Goal: Check status

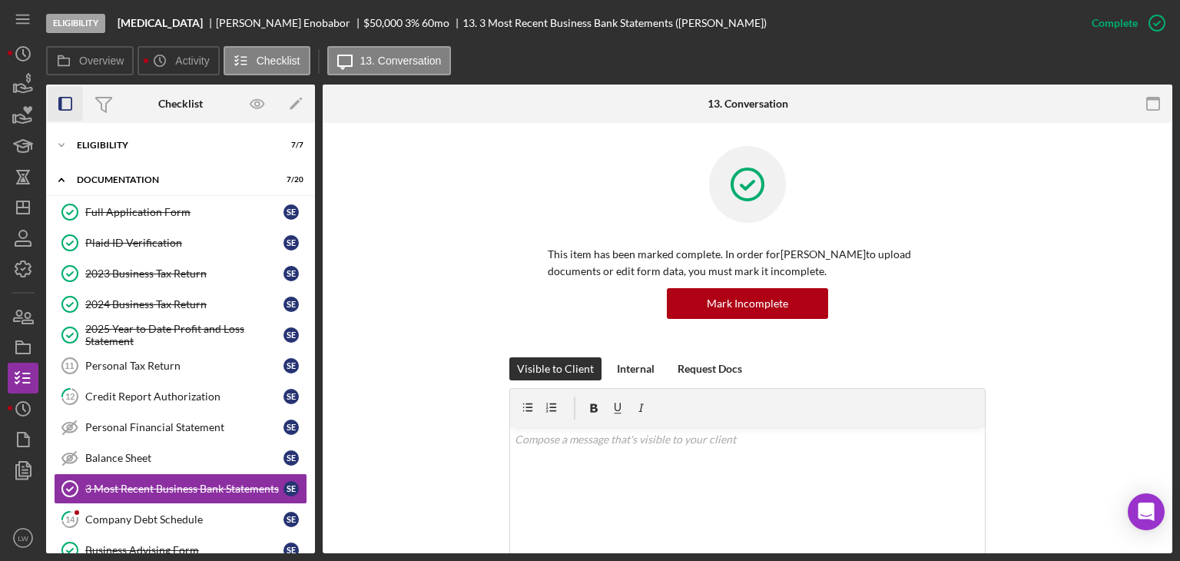
scroll to position [230, 0]
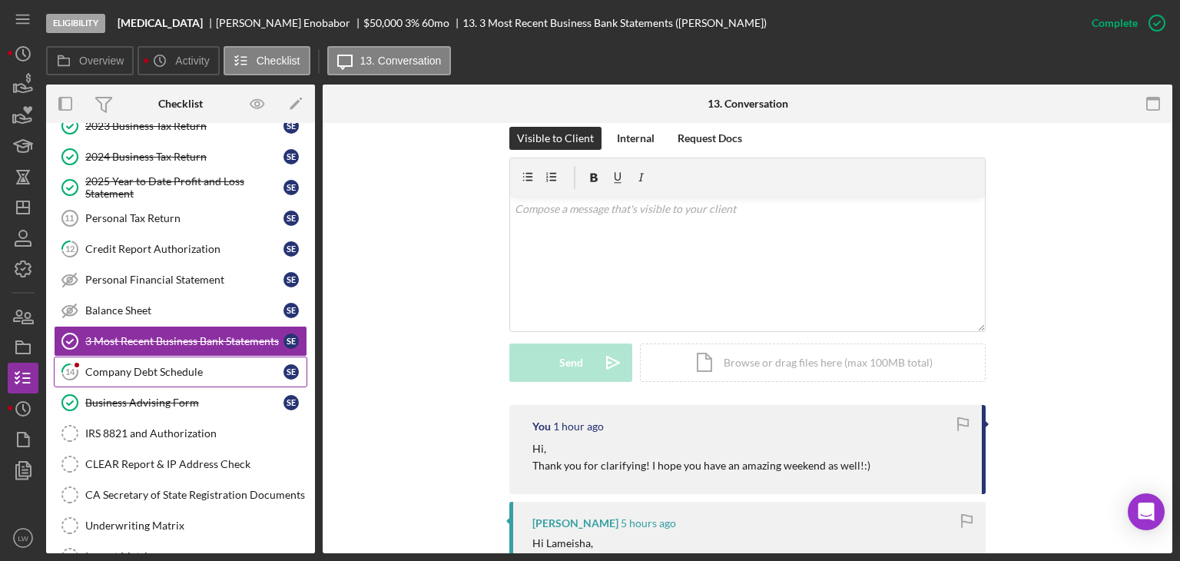
click at [200, 374] on div "Company Debt Schedule" at bounding box center [184, 372] width 198 height 12
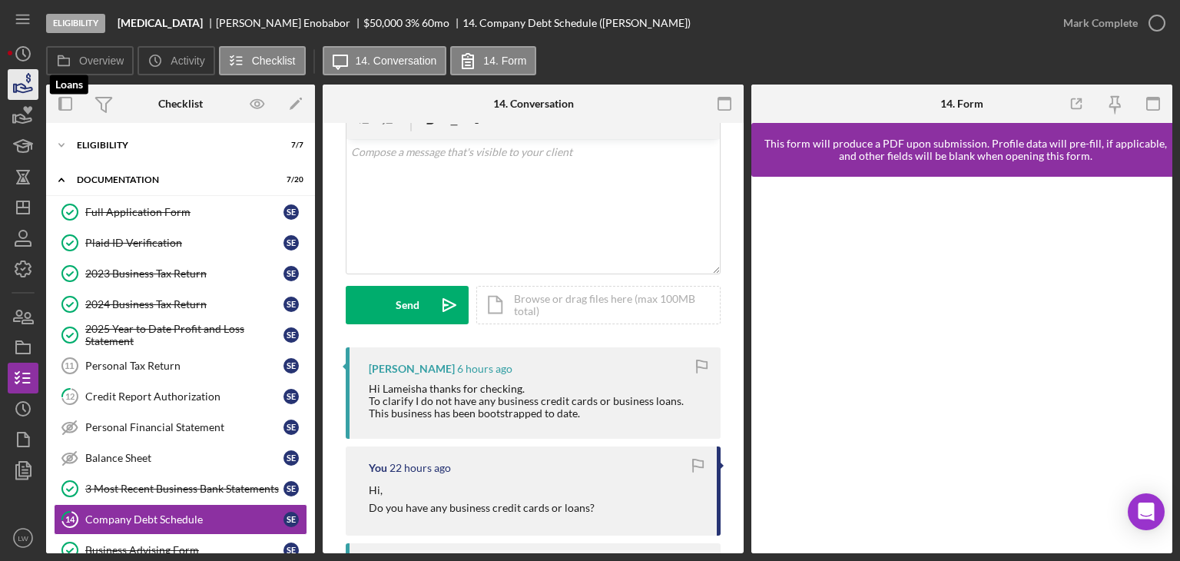
click at [23, 92] on icon "button" at bounding box center [24, 88] width 16 height 8
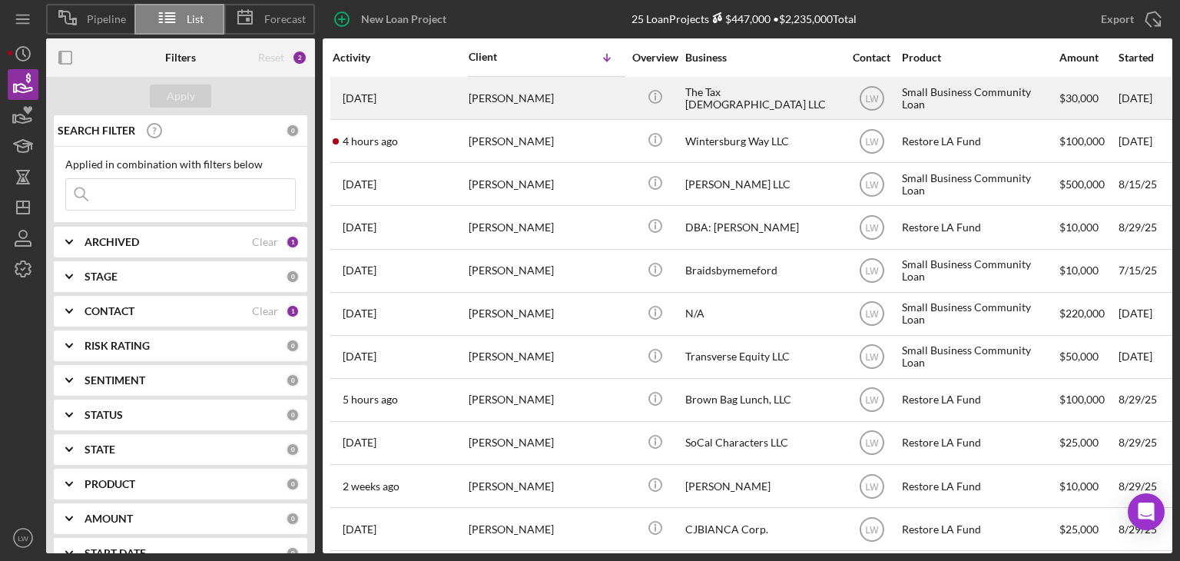
scroll to position [307, 0]
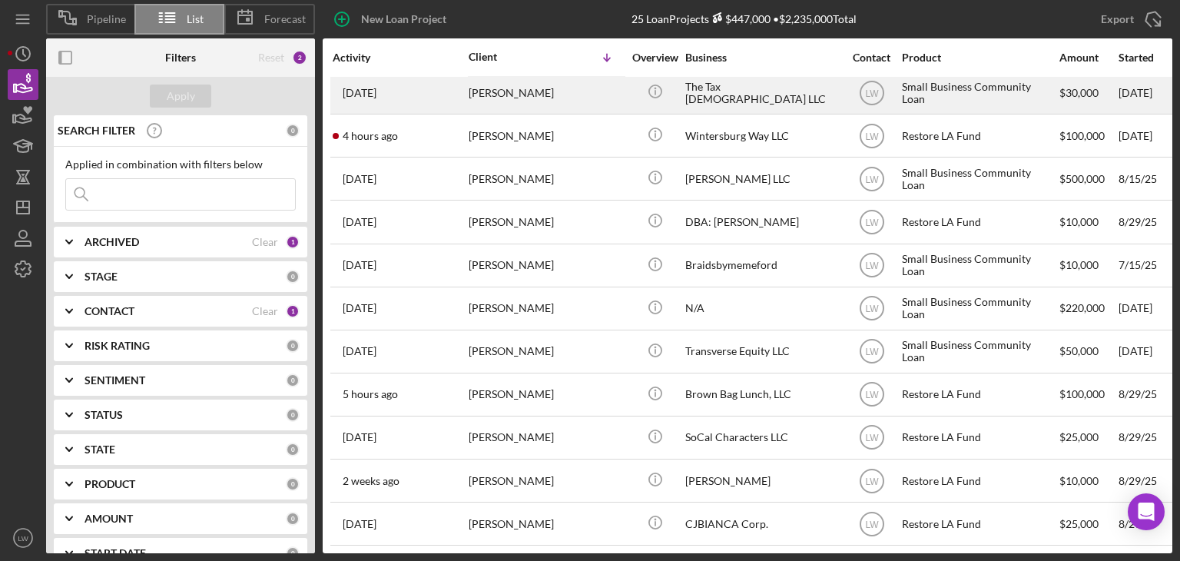
click at [551, 398] on div "[PERSON_NAME]" at bounding box center [545, 394] width 154 height 41
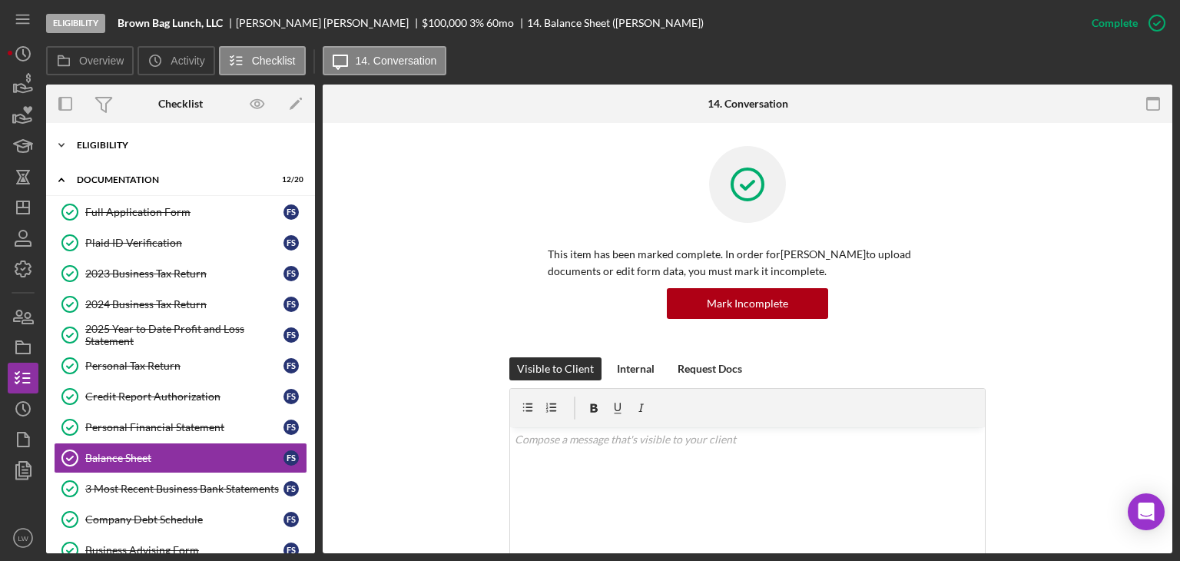
click at [99, 146] on div "Eligibility" at bounding box center [186, 145] width 219 height 9
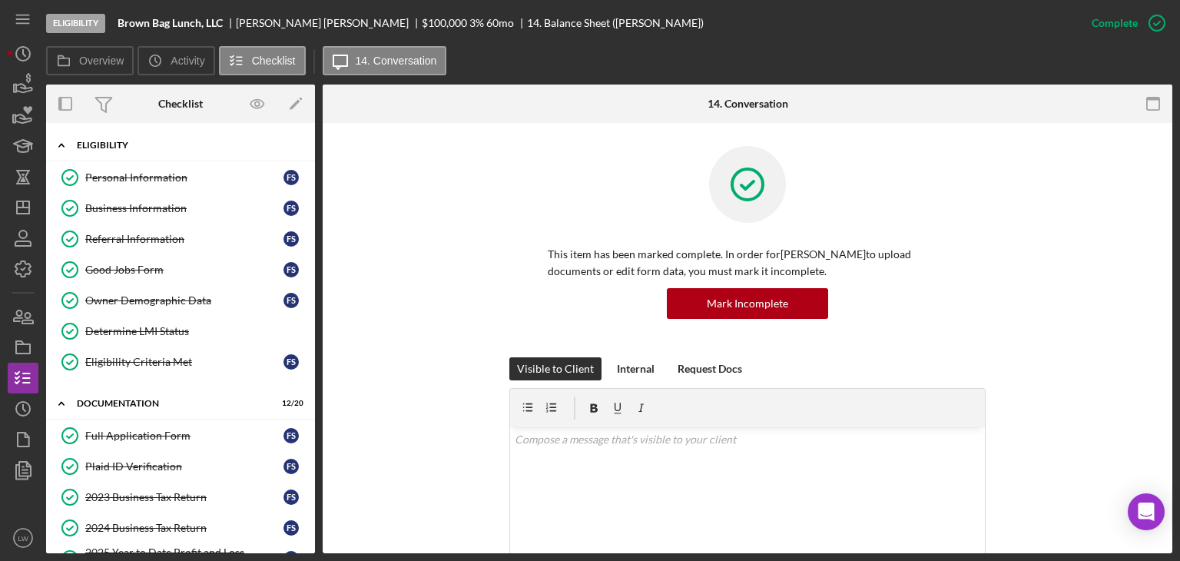
click at [114, 146] on div "Eligibility" at bounding box center [186, 145] width 219 height 9
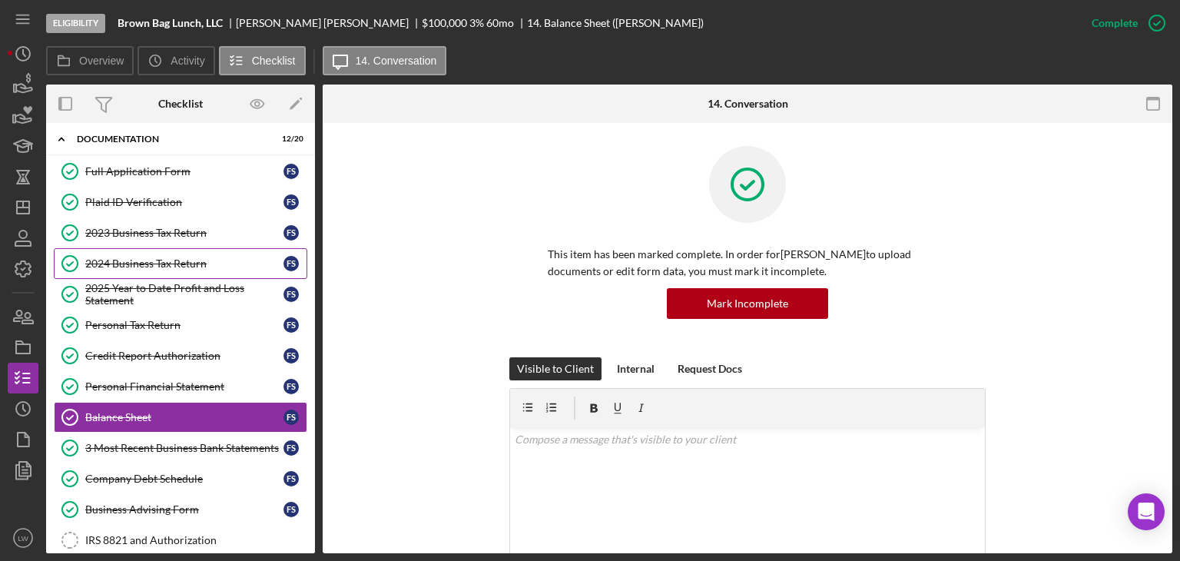
scroll to position [28, 0]
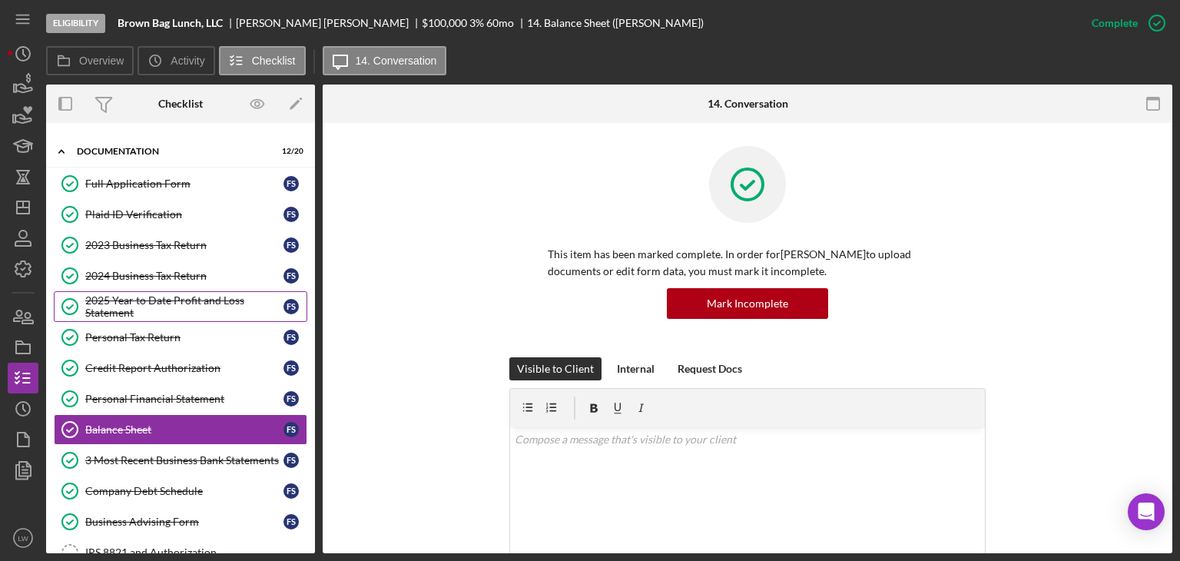
click at [177, 299] on div "2025 Year to Date Profit and Loss Statement" at bounding box center [184, 306] width 198 height 25
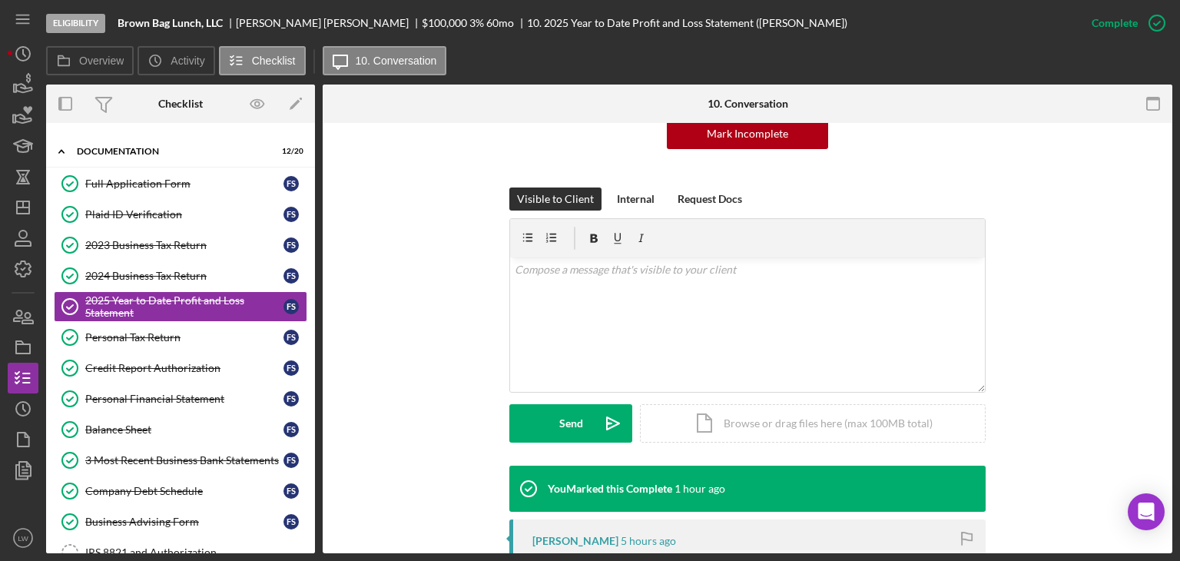
scroll to position [307, 0]
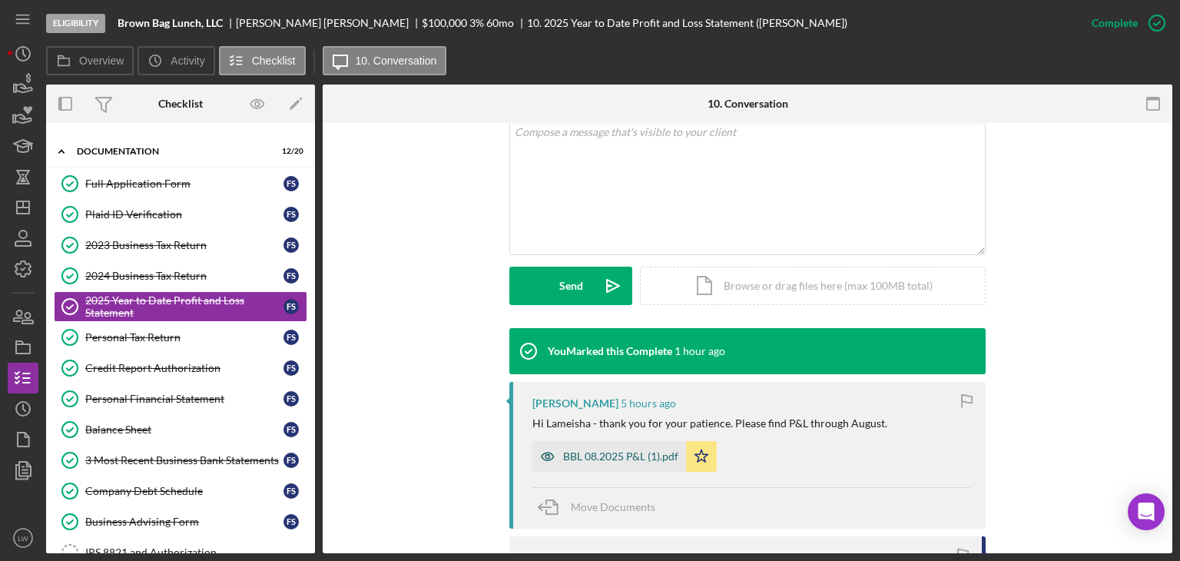
click at [618, 457] on div "BBL 08.2025 P&L (1).pdf" at bounding box center [620, 456] width 115 height 12
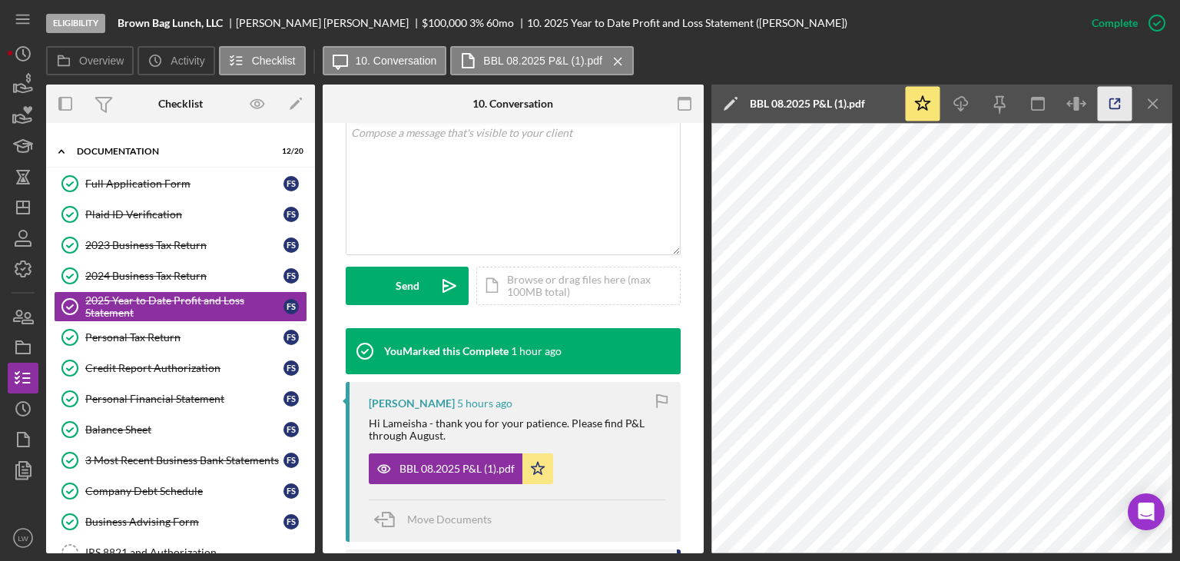
click at [1106, 99] on icon "button" at bounding box center [1114, 104] width 35 height 35
click at [160, 248] on div "2023 Business Tax Return" at bounding box center [184, 245] width 198 height 12
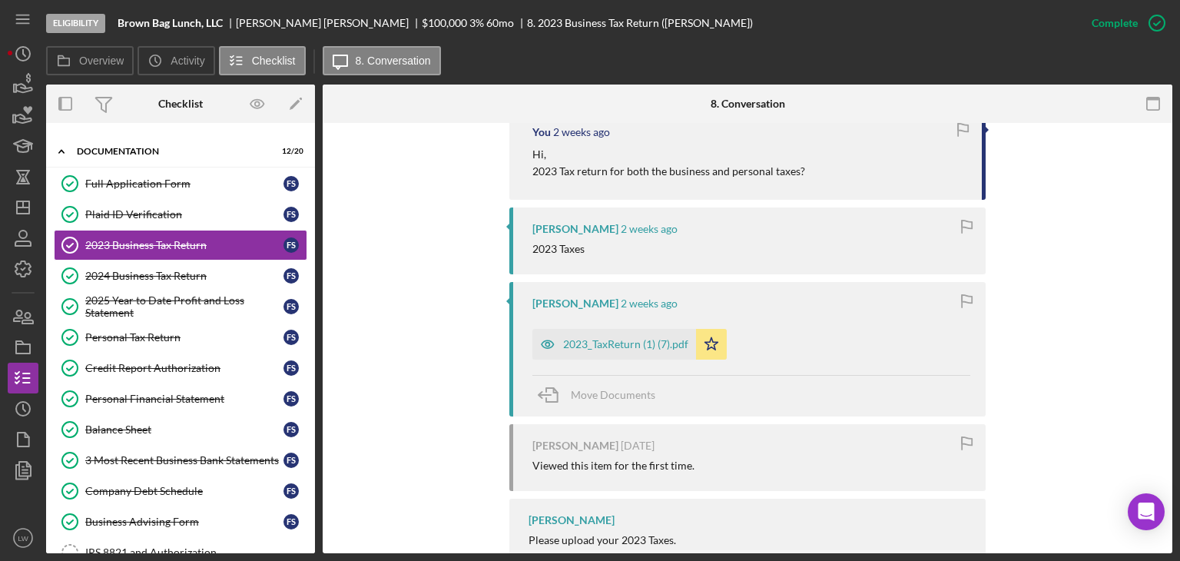
scroll to position [685, 0]
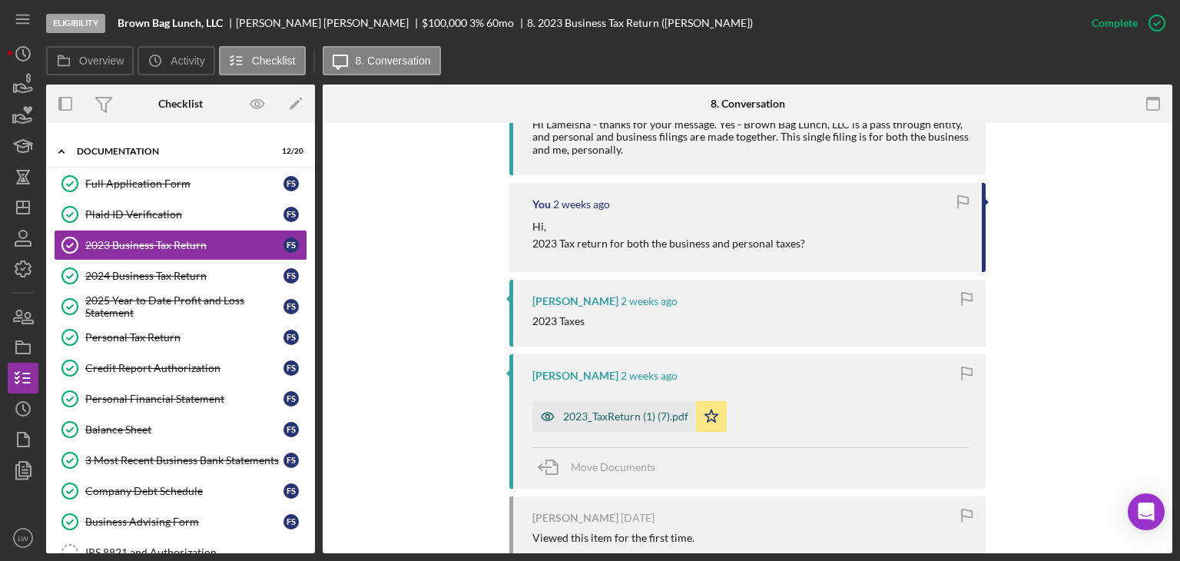
click at [620, 415] on div "2023_TaxReturn (1) (7).pdf" at bounding box center [625, 416] width 125 height 12
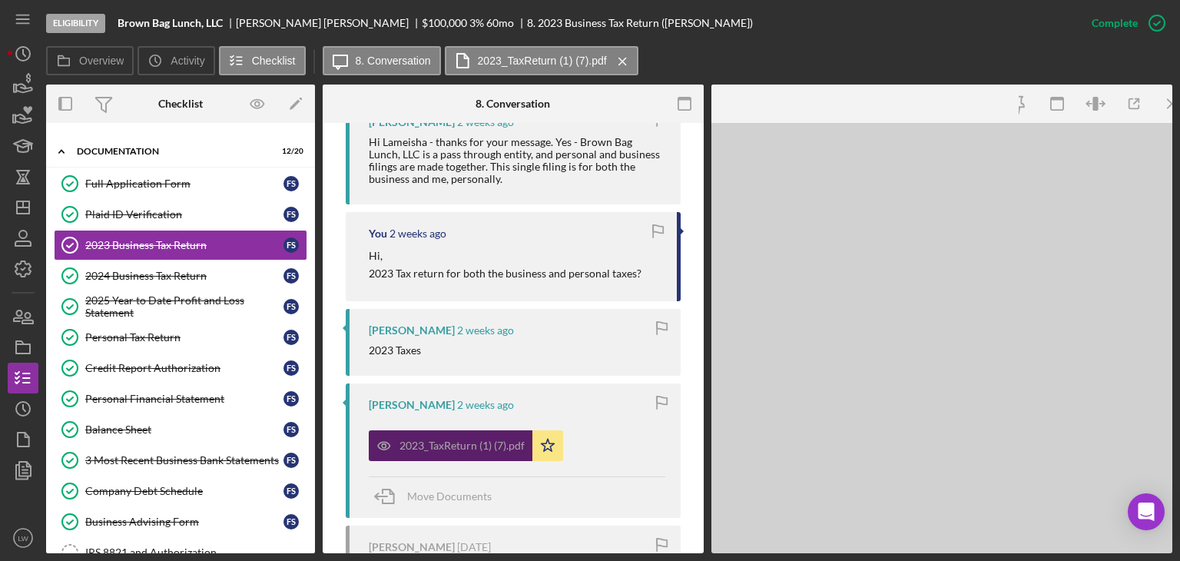
scroll to position [702, 0]
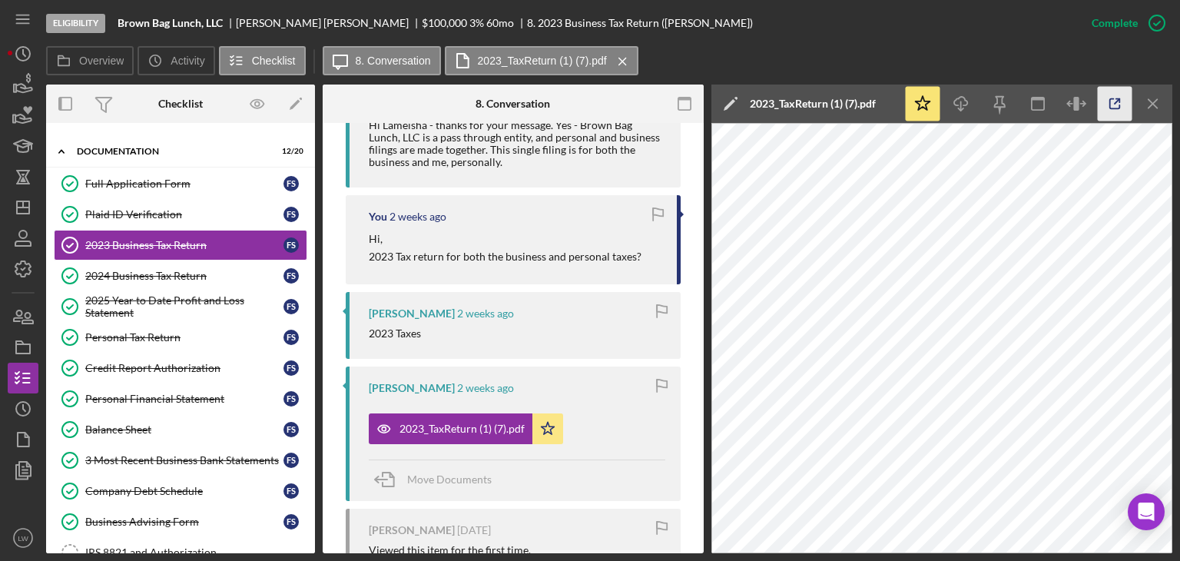
click at [1110, 102] on icon "button" at bounding box center [1114, 104] width 35 height 35
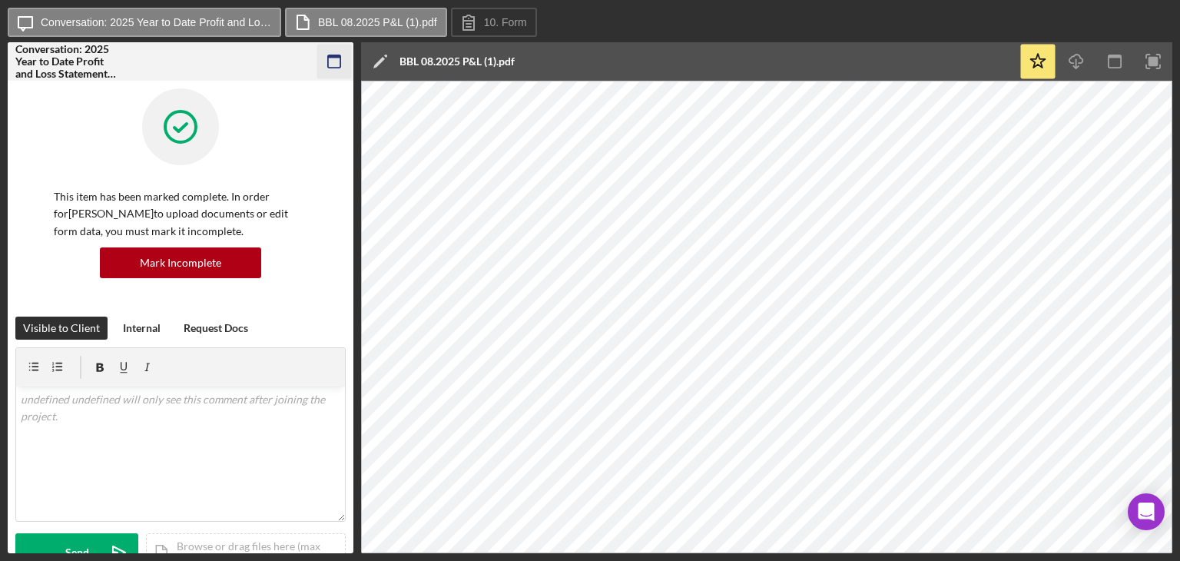
click at [339, 62] on icon "button" at bounding box center [334, 62] width 35 height 35
click at [343, 55] on icon "button" at bounding box center [334, 62] width 35 height 35
